Goal: Transaction & Acquisition: Purchase product/service

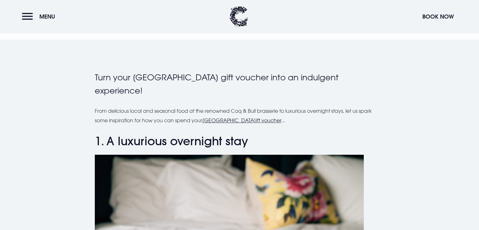
scroll to position [143, 0]
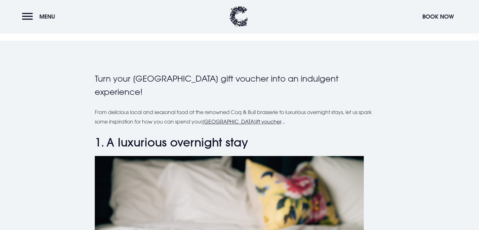
click at [234, 121] on u "[GEOGRAPHIC_DATA]" at bounding box center [229, 121] width 54 height 6
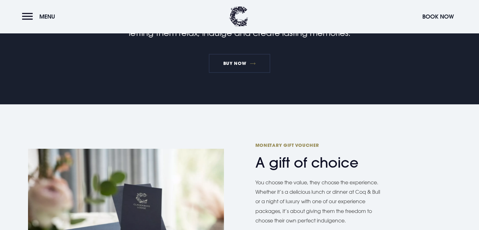
scroll to position [145, 0]
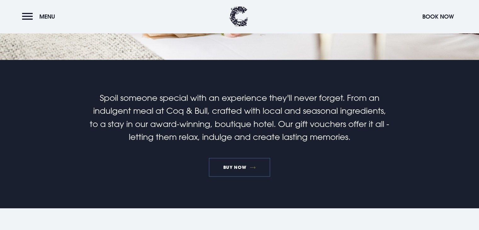
click at [241, 174] on link "BUY NOW" at bounding box center [239, 167] width 61 height 19
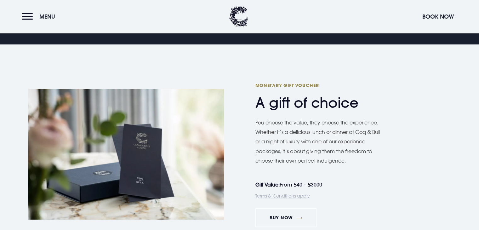
scroll to position [309, 0]
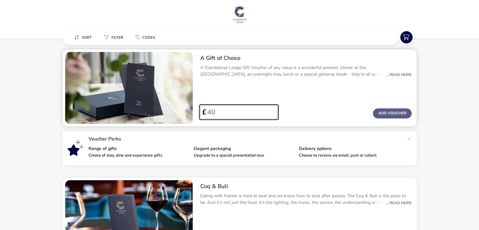
click at [241, 110] on input "Voucher Price" at bounding box center [239, 111] width 66 height 13
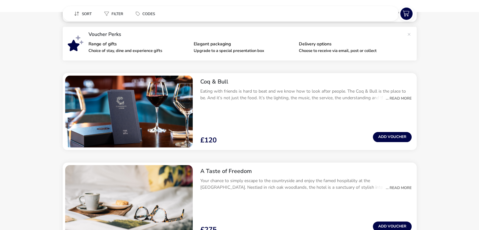
scroll to position [107, 0]
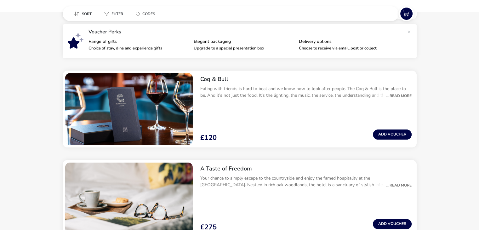
type input "50"
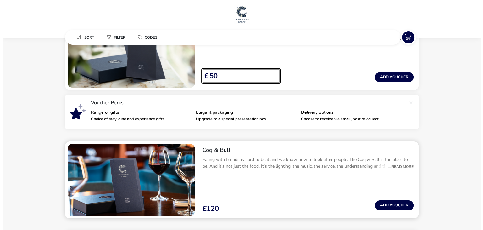
scroll to position [0, 0]
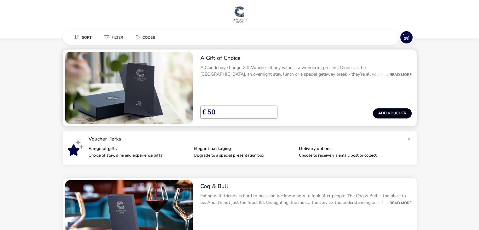
click at [390, 116] on button "Add Voucher" at bounding box center [392, 113] width 39 height 10
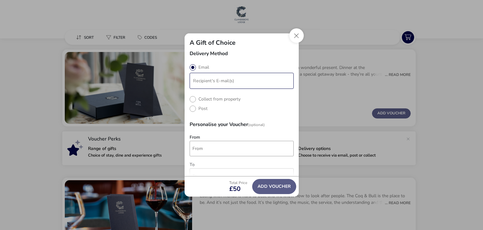
click at [207, 78] on input "modalAddVoucherInfo" at bounding box center [242, 81] width 102 height 14
type input "info@ceramicaetc.co.uk"
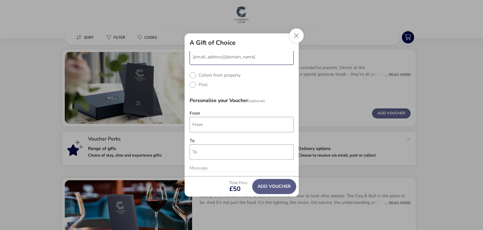
scroll to position [28, 0]
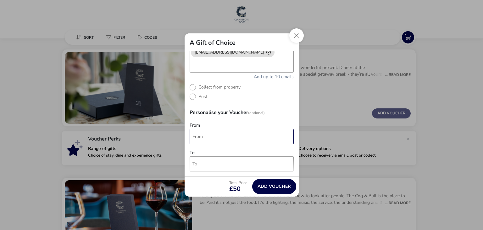
click at [218, 118] on div "Delivery Method Email info@ceramicaetc.co.uk Add up to 10 emails Collect from p…" at bounding box center [242, 113] width 114 height 125
type input "Ceramica ETC"
click at [201, 168] on input "To" at bounding box center [242, 163] width 104 height 15
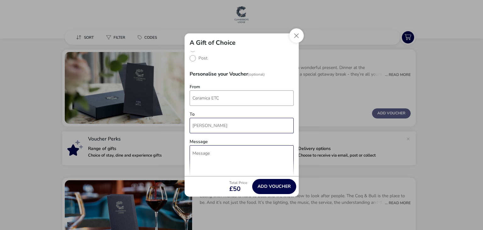
type input "Ryan"
click at [207, 161] on textarea "Message" at bounding box center [242, 174] width 104 height 58
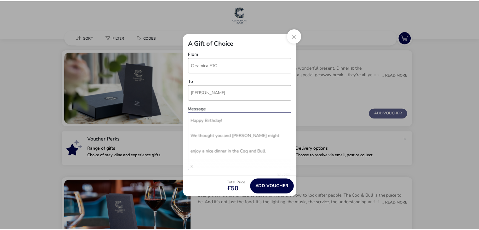
scroll to position [4, 0]
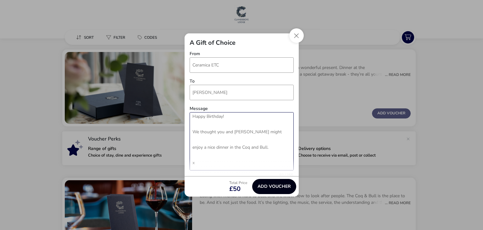
type textarea "Happy Birthday! We thought you and Sarah might enjoy a nice dinner in the Coq a…"
click at [271, 185] on button "Add Voucher" at bounding box center [274, 186] width 44 height 15
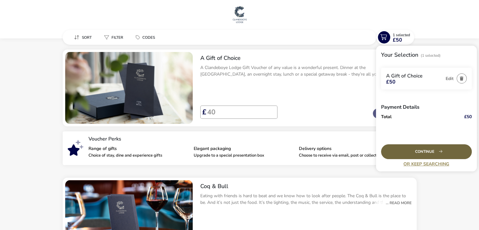
click at [411, 152] on div "Continue" at bounding box center [426, 151] width 91 height 15
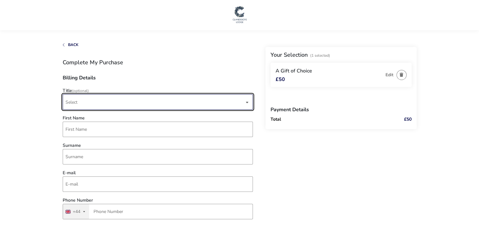
click at [147, 104] on span "Select" at bounding box center [154, 101] width 179 height 15
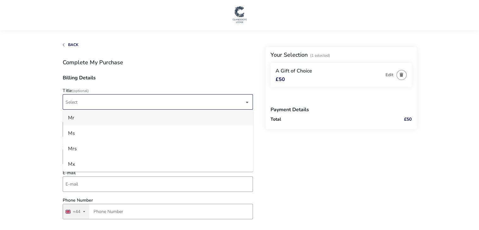
click at [78, 119] on li "Mr" at bounding box center [158, 117] width 190 height 15
click at [81, 94] on div "Title (Optional) Mr" at bounding box center [157, 100] width 196 height 24
click at [87, 114] on div "Title (Optional) Mr First Name Surname E-mail Phone Number United Kingdom +44 +…" at bounding box center [157, 155] width 196 height 134
click at [78, 104] on div "Mr" at bounding box center [154, 101] width 179 height 15
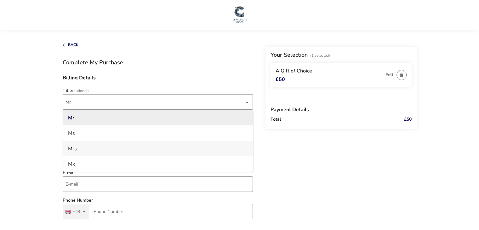
click at [86, 144] on li "Mrs" at bounding box center [158, 148] width 190 height 15
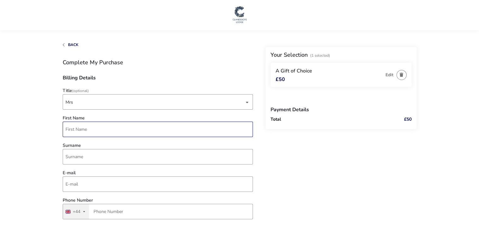
click at [87, 129] on input "First Name" at bounding box center [158, 128] width 190 height 15
type input "Jackie"
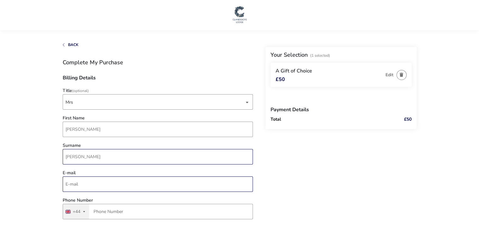
type input "Bentham"
click at [83, 181] on input "E-mail" at bounding box center [158, 183] width 190 height 15
type input "info@ceramicaetc.co.uk"
type input "Ceramica ETC"
type input "Unit 20,, 16 Balloo Ave"
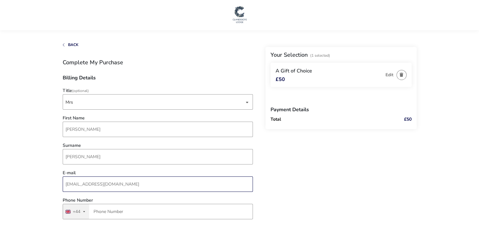
type input "Bangot"
type input "BT197QT"
click at [112, 214] on input "Phone Number" at bounding box center [158, 211] width 190 height 15
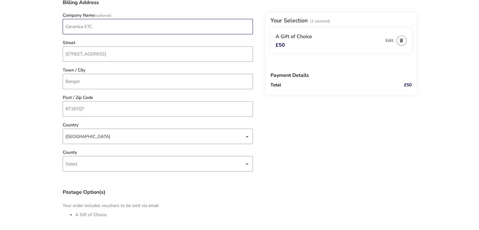
scroll to position [239, 0]
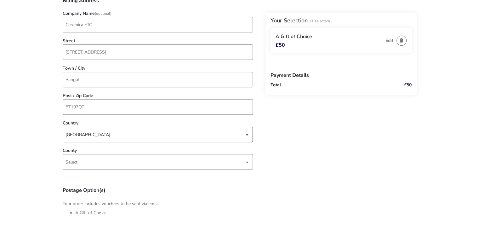
type input "7790 778736"
click at [107, 140] on div "United Kingdom" at bounding box center [154, 134] width 179 height 15
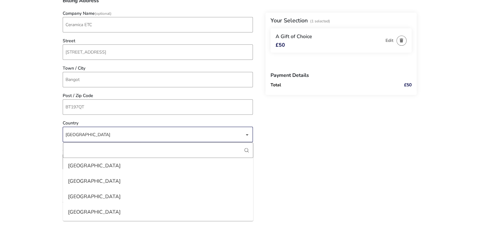
scroll to position [3576, 0]
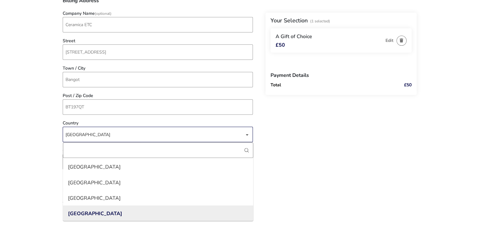
click at [93, 211] on li "United Kingdom" at bounding box center [158, 212] width 190 height 15
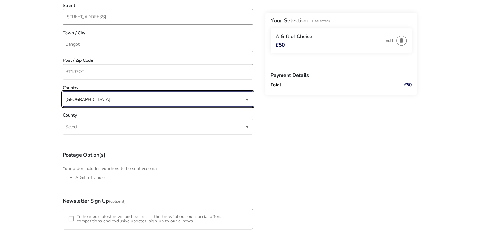
scroll to position [278, 0]
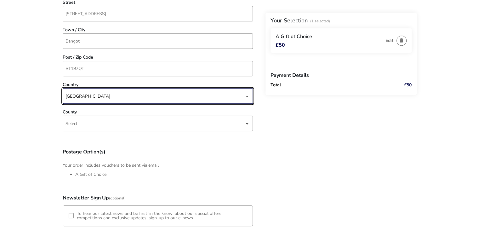
click at [92, 133] on div "County Select" at bounding box center [157, 122] width 196 height 24
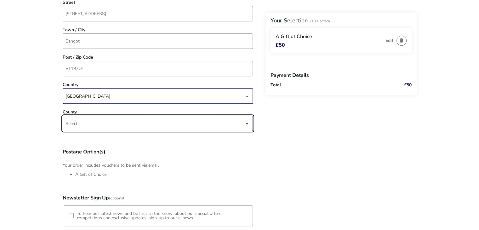
click at [89, 130] on span "Select" at bounding box center [154, 123] width 179 height 15
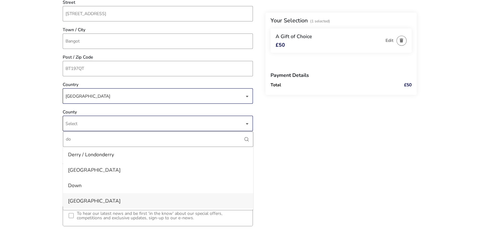
type input "do"
click at [87, 196] on li "Greater London" at bounding box center [158, 200] width 190 height 15
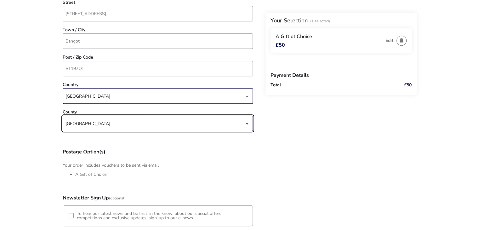
click at [92, 122] on div "Greater London" at bounding box center [154, 123] width 179 height 15
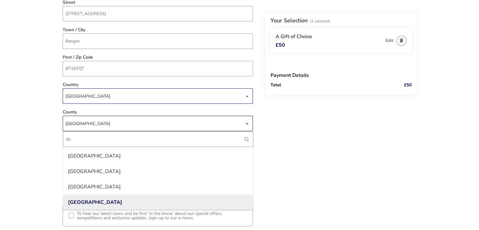
scroll to position [0, 0]
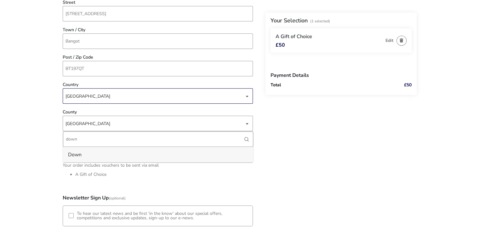
type input "down"
click at [84, 150] on li "Down" at bounding box center [158, 154] width 190 height 15
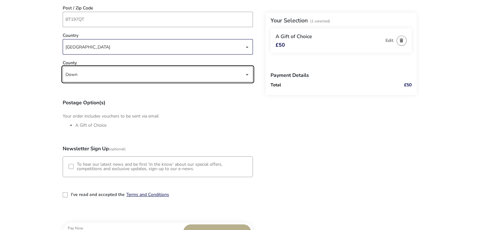
scroll to position [380, 0]
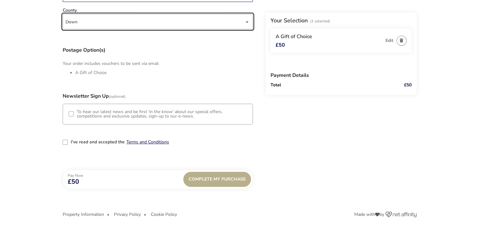
click at [81, 141] on label "I've read and accepted the" at bounding box center [98, 142] width 54 height 4
click at [66, 143] on input "I've read and accepted the" at bounding box center [66, 143] width 0 height 0
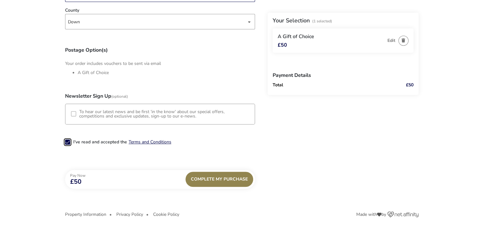
scroll to position [3, 3]
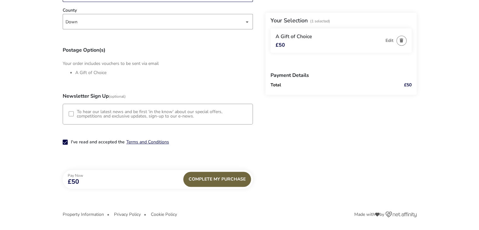
click at [225, 177] on div "Complete My Purchase" at bounding box center [217, 179] width 68 height 15
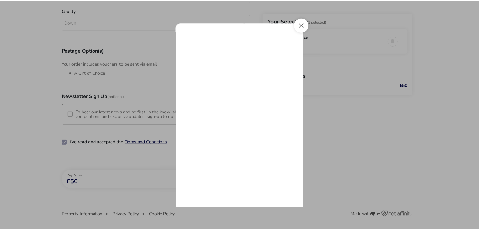
scroll to position [0, 0]
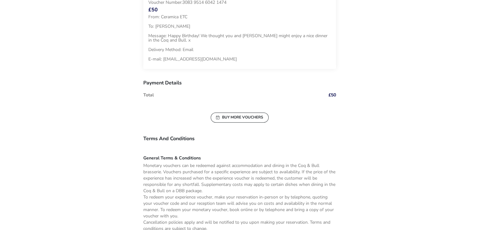
scroll to position [220, 0]
